Goal: Transaction & Acquisition: Download file/media

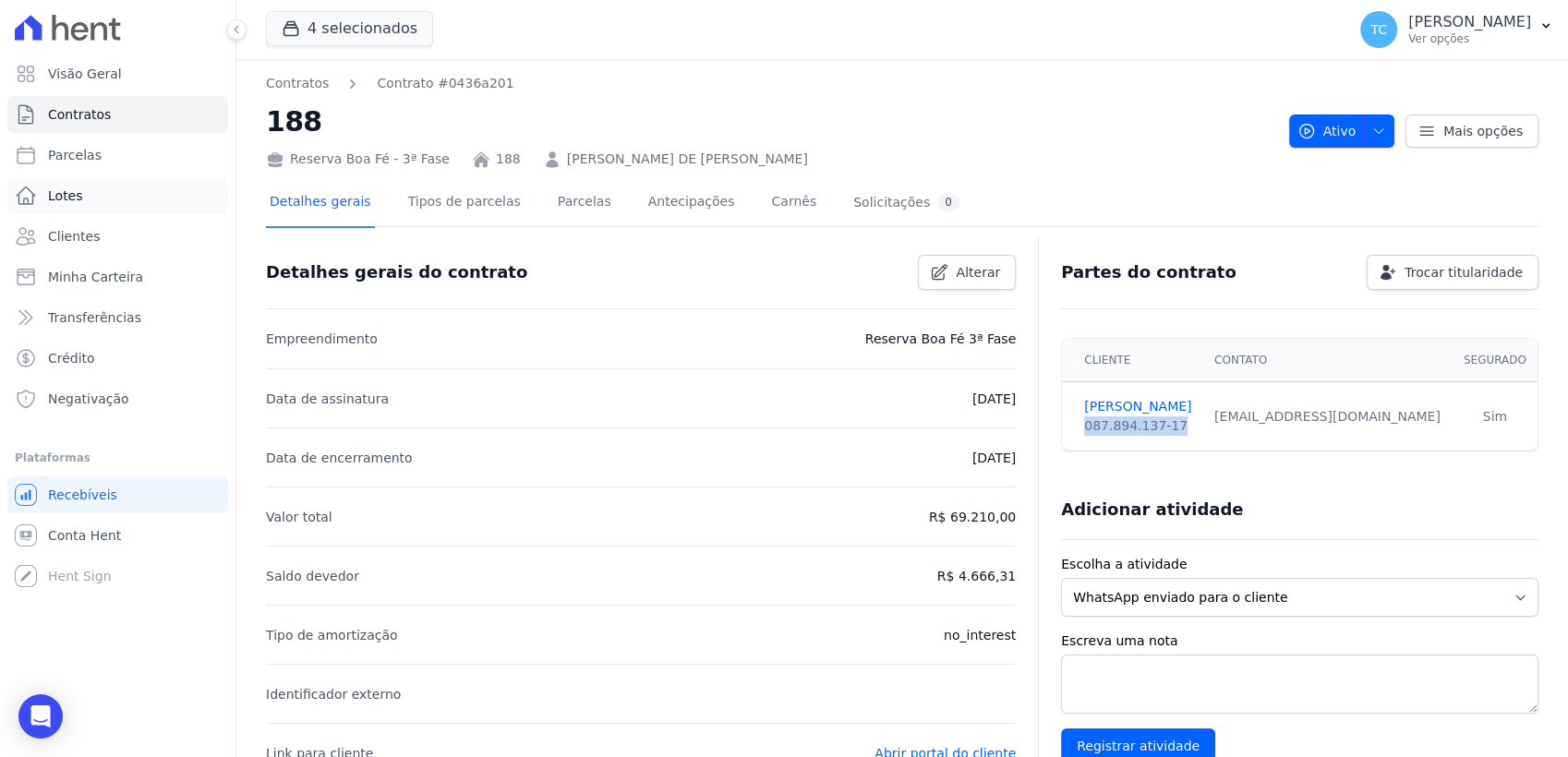
scroll to position [254, 0]
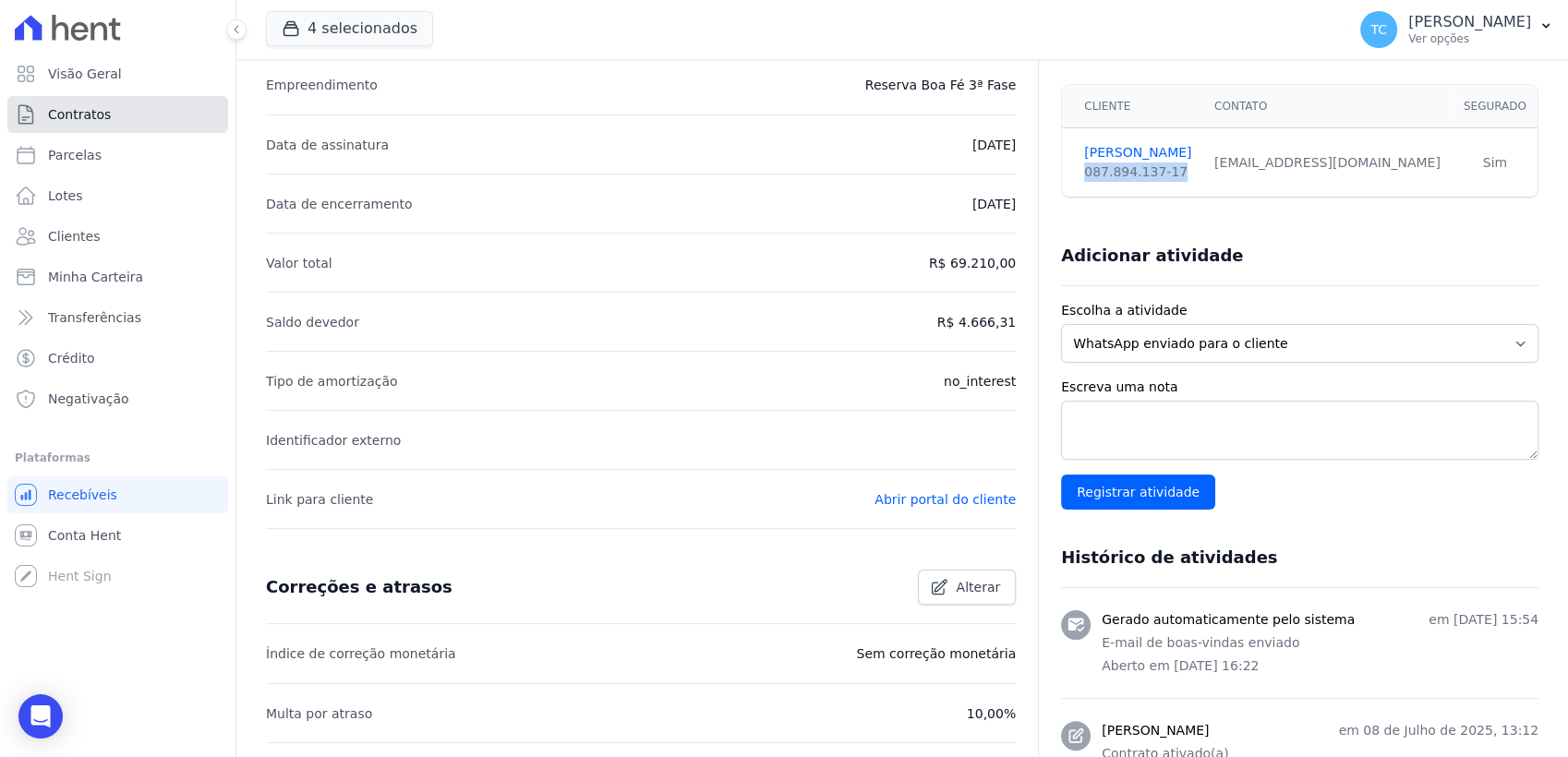
click at [98, 97] on link "Contratos" at bounding box center [118, 114] width 221 height 37
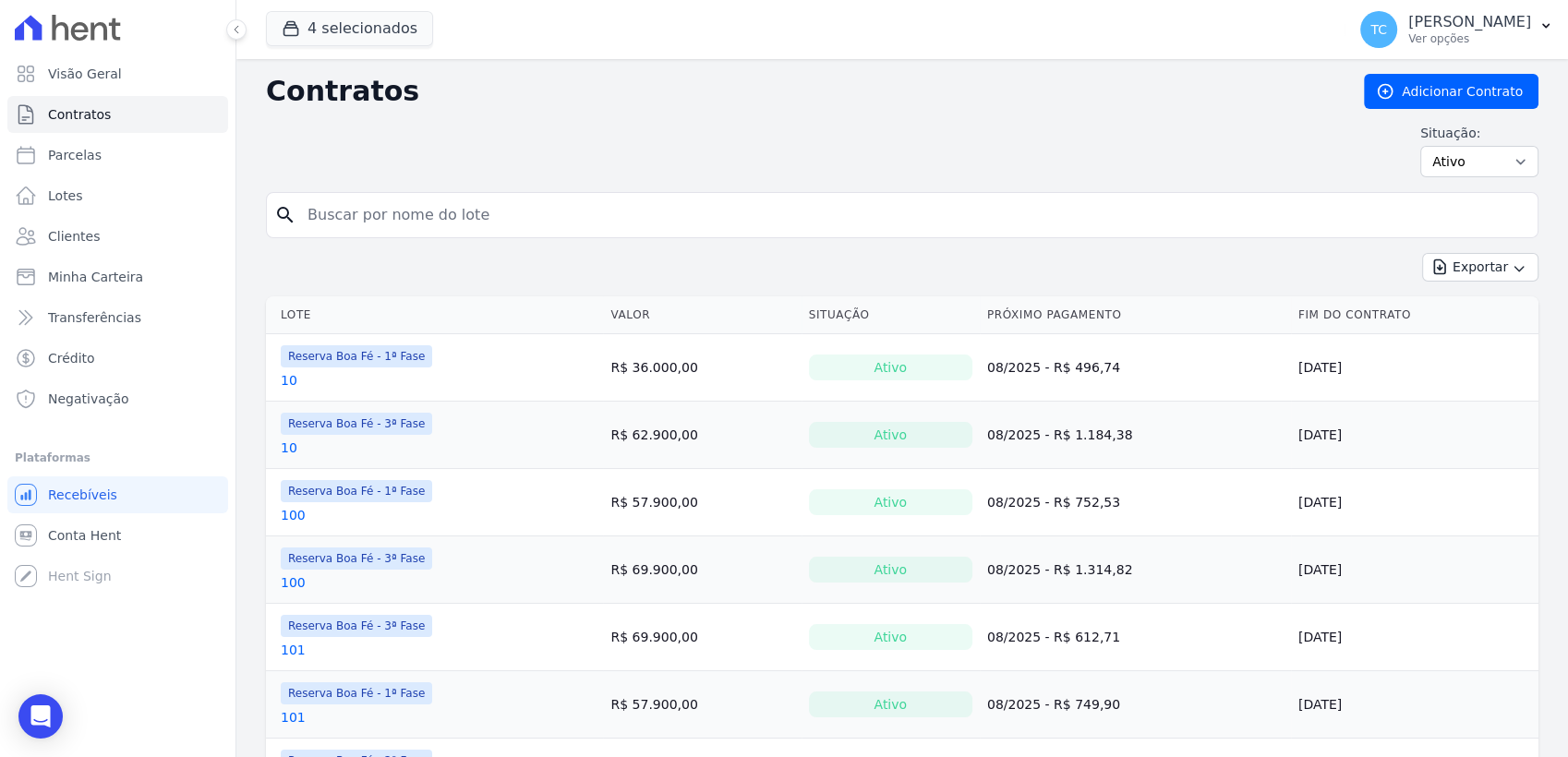
click at [323, 207] on input "search" at bounding box center [913, 215] width 1234 height 37
type input "a5"
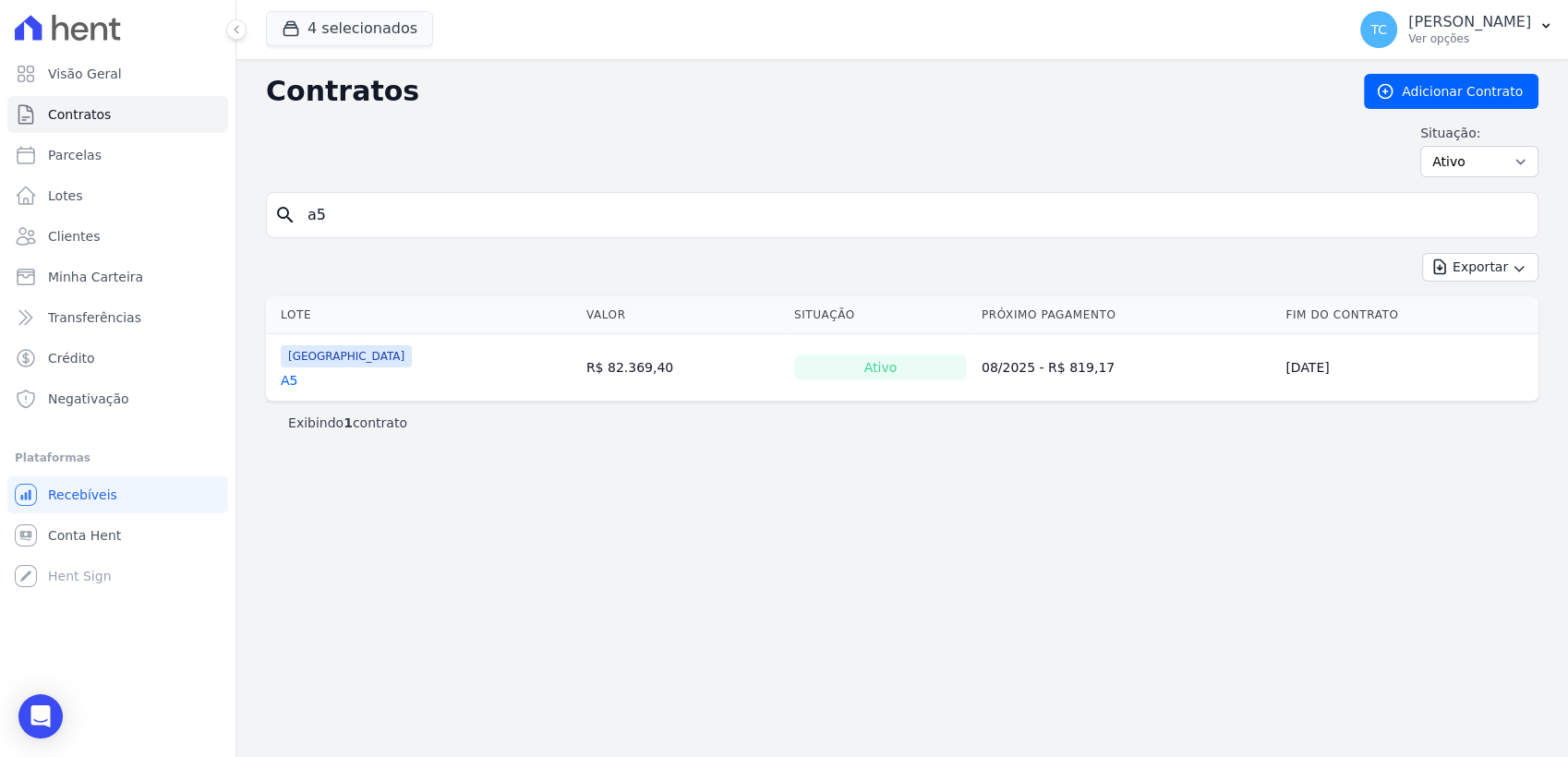
click at [289, 380] on link "A5" at bounding box center [289, 381] width 17 height 19
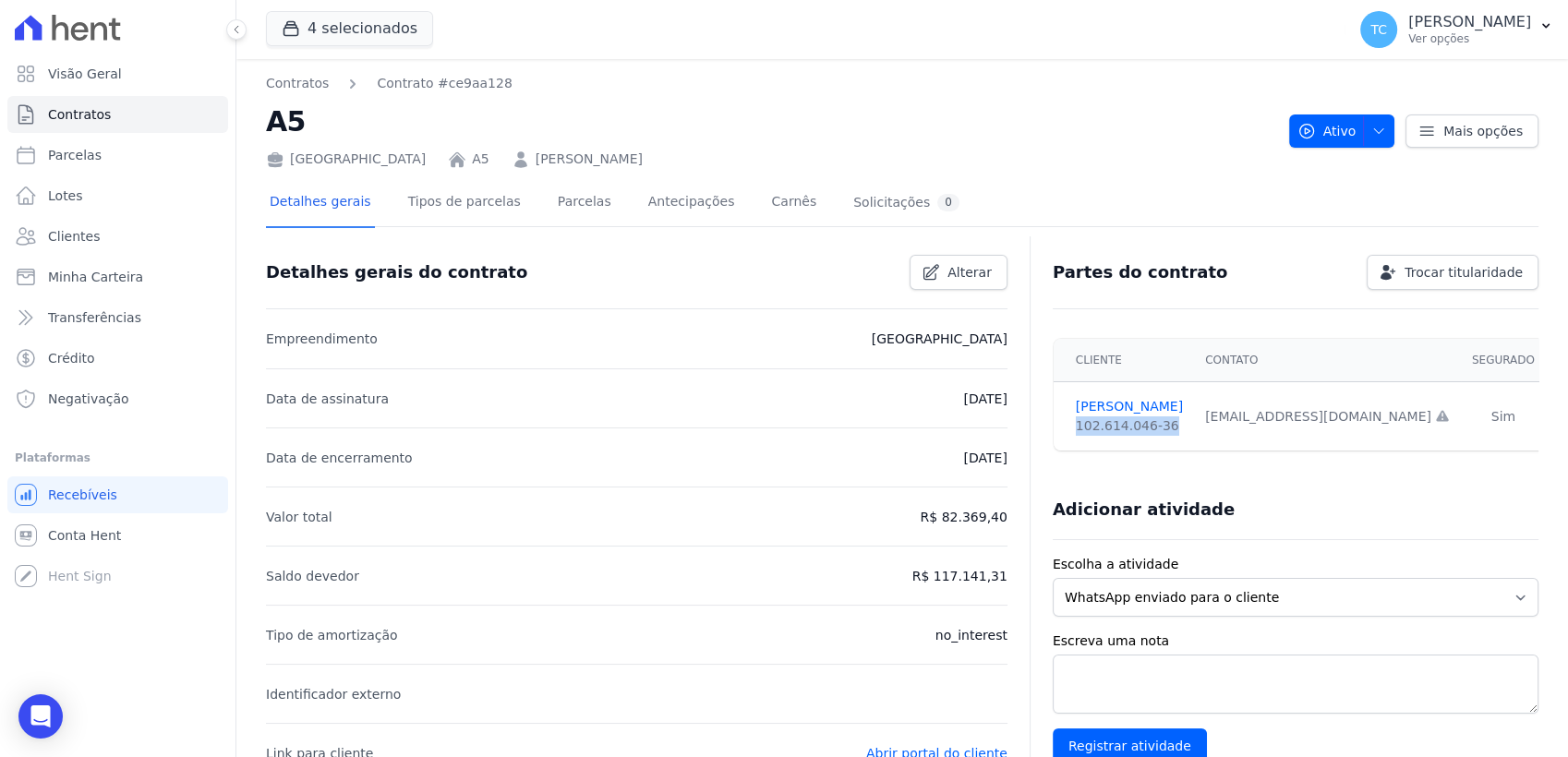
drag, startPoint x: 1171, startPoint y: 425, endPoint x: 1075, endPoint y: 424, distance: 96.0
click at [1076, 424] on div "102.614.046-36" at bounding box center [1129, 425] width 107 height 20
copy div "102.614.046-36"
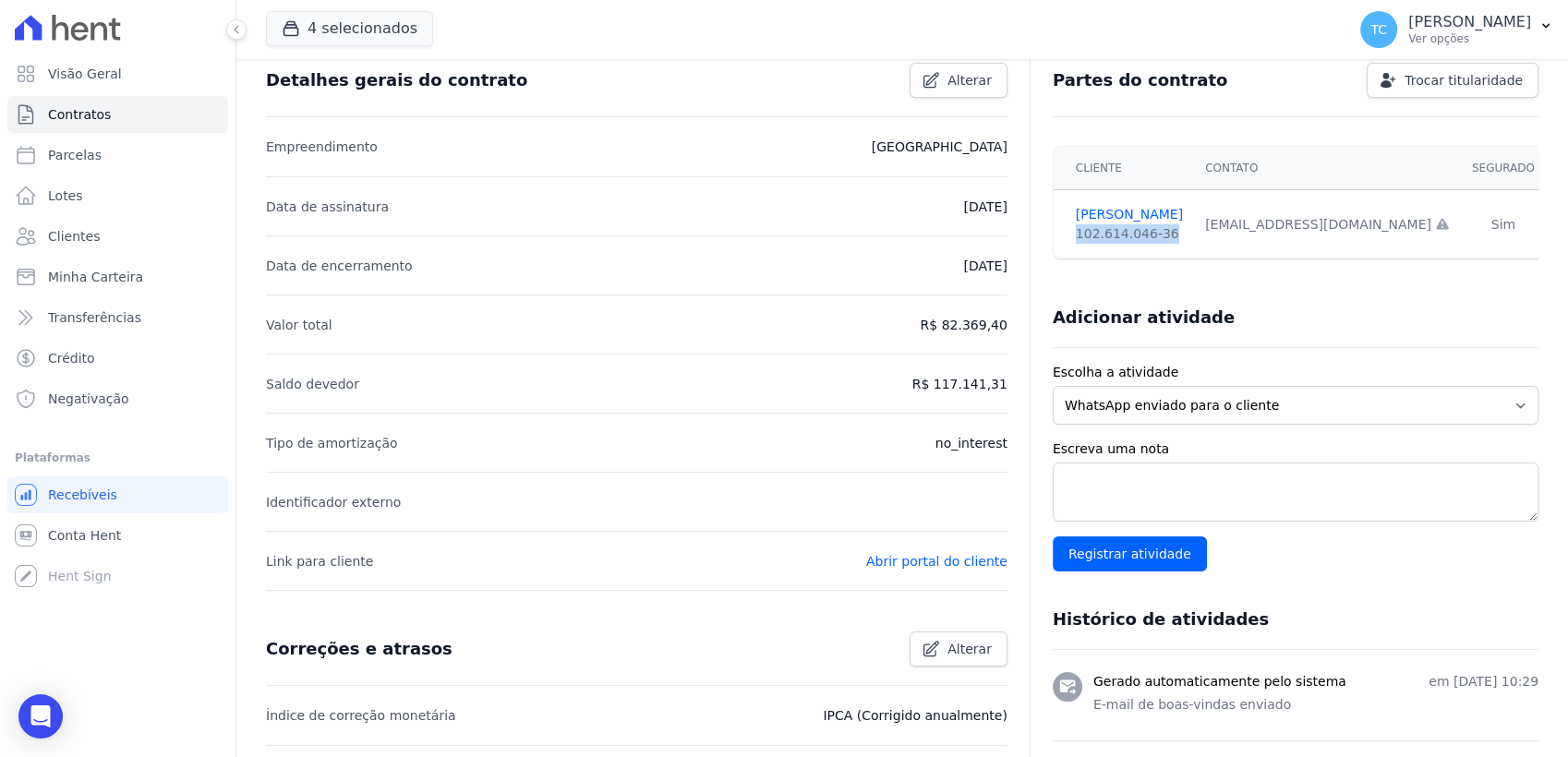
scroll to position [205, 0]
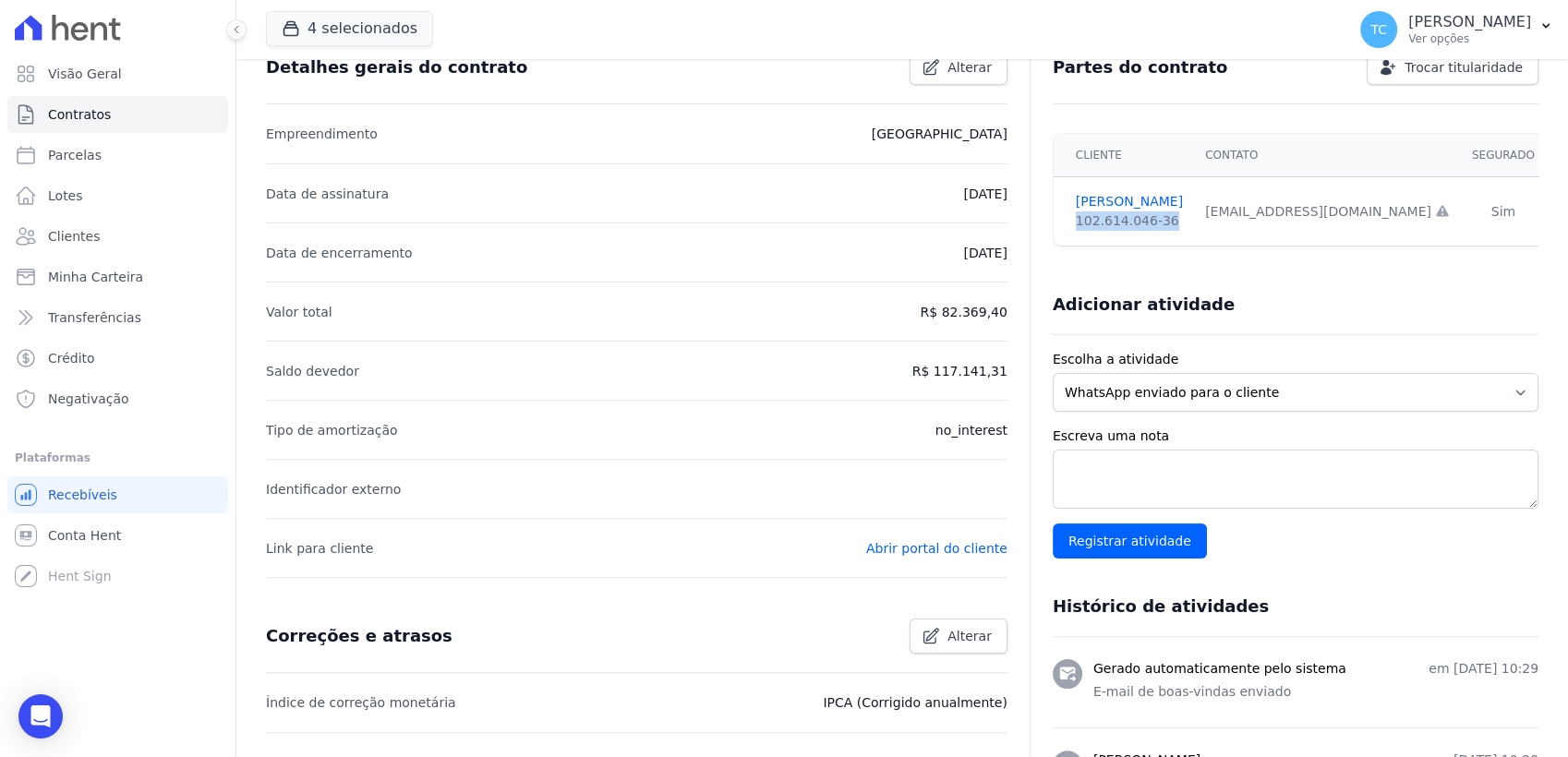
drag, startPoint x: 954, startPoint y: 307, endPoint x: 1004, endPoint y: 307, distance: 50.0
click at [1004, 307] on p "R$ 82.369,40" at bounding box center [962, 312] width 86 height 22
copy p "82.369,40"
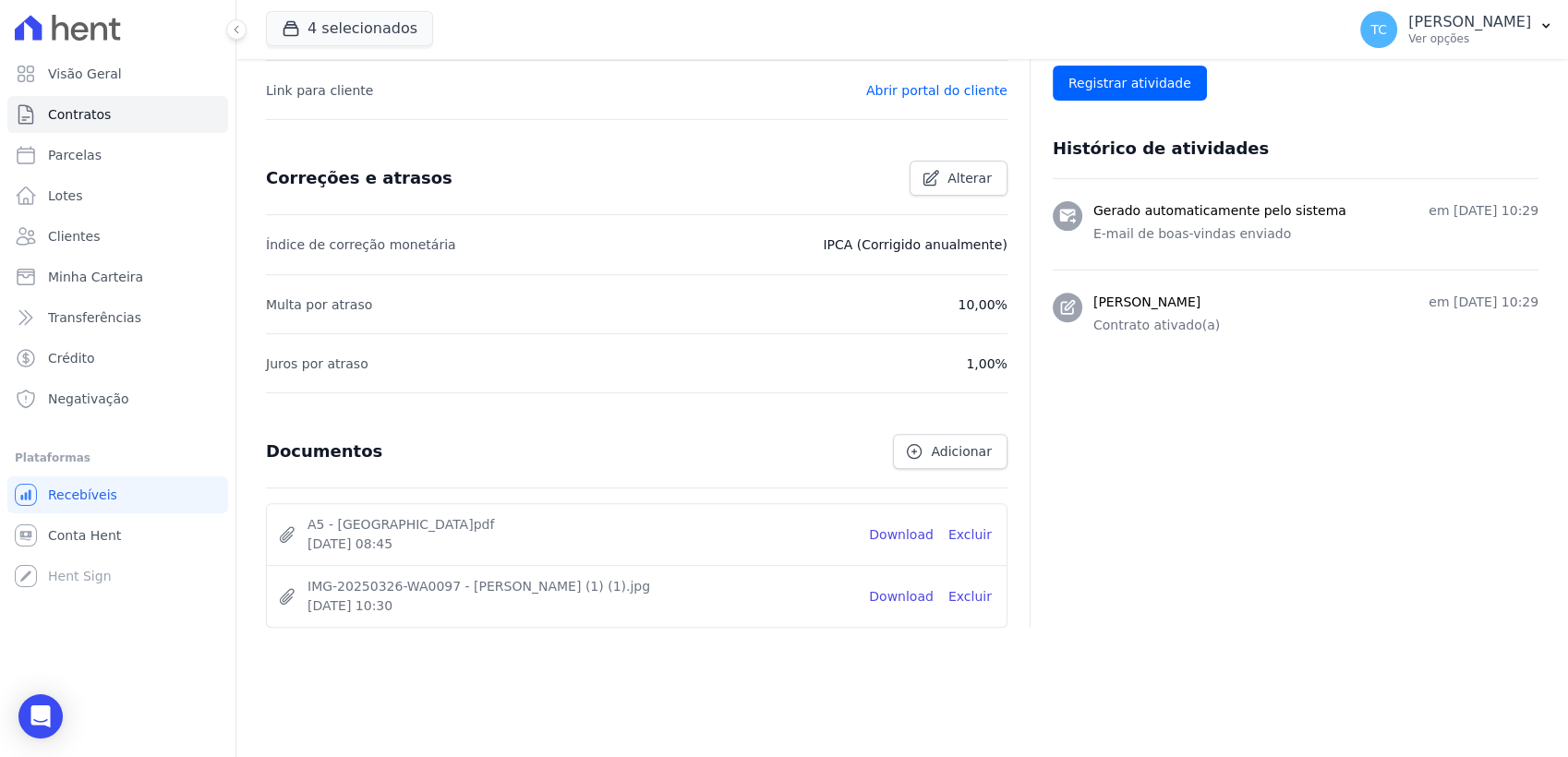
scroll to position [665, 0]
click at [918, 537] on link "Download" at bounding box center [902, 533] width 65 height 20
click at [888, 592] on link "Download" at bounding box center [902, 594] width 65 height 20
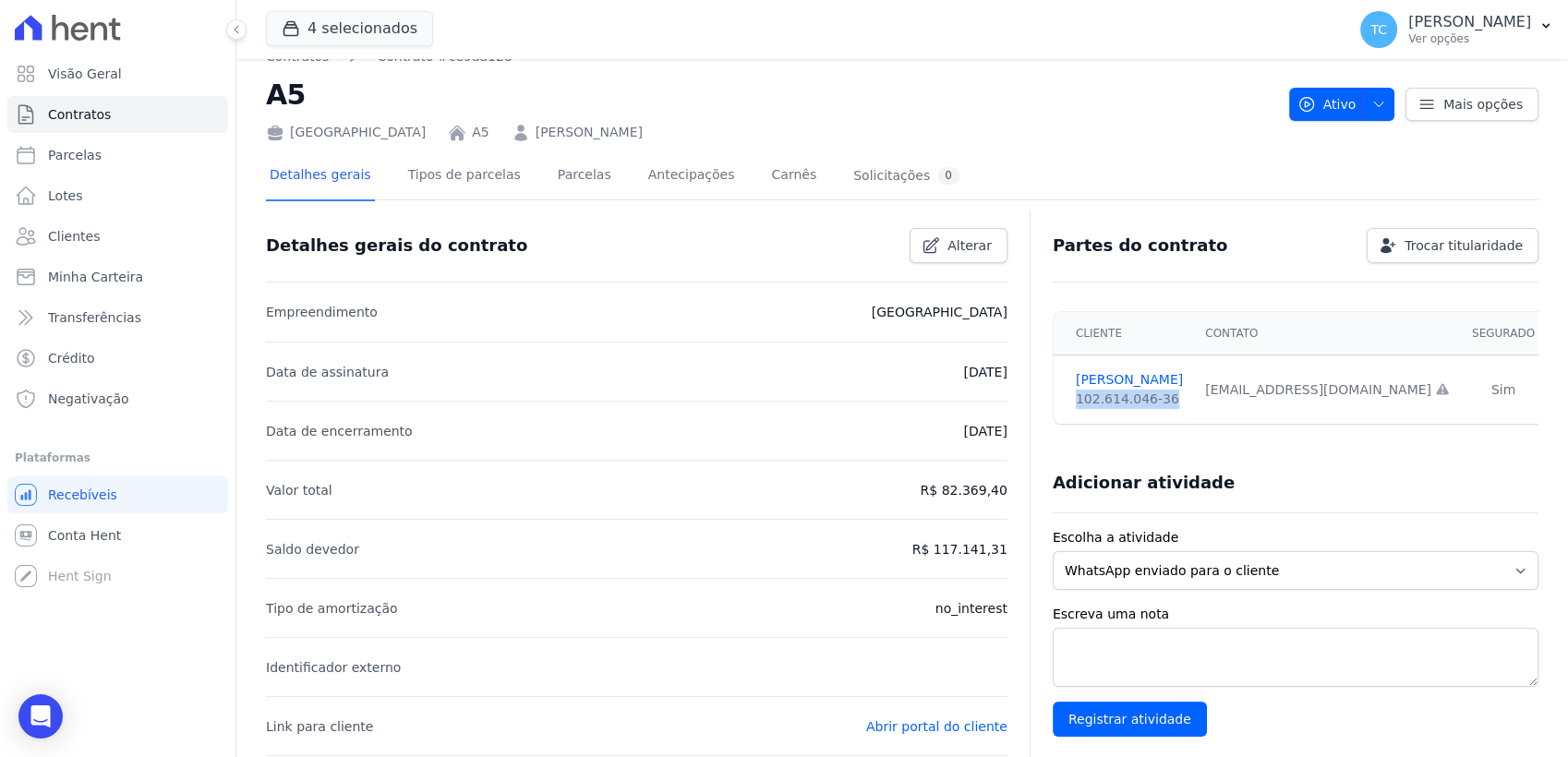
scroll to position [0, 0]
